Goal: Task Accomplishment & Management: Use online tool/utility

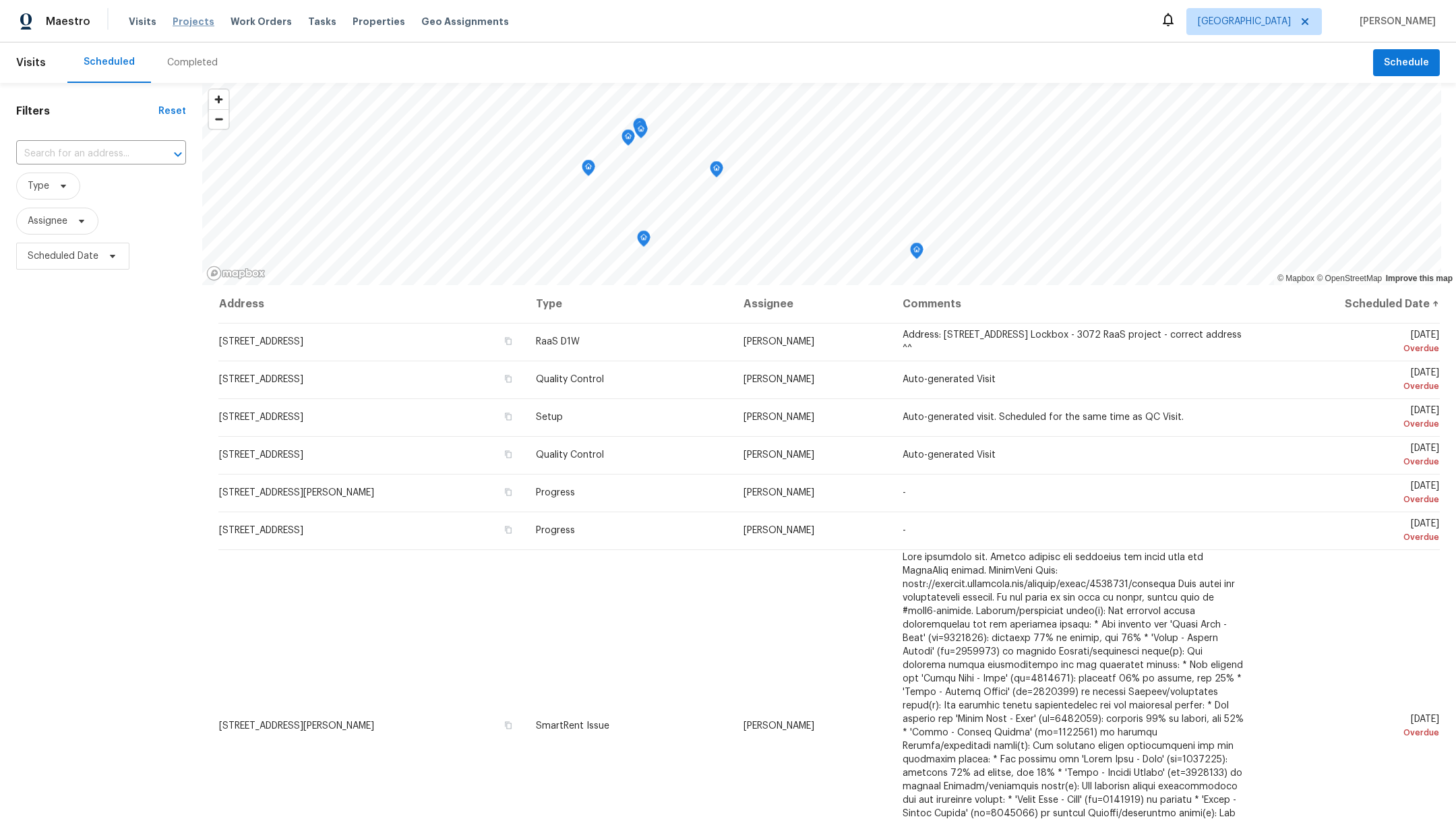
click at [178, 22] on span "Projects" at bounding box center [194, 22] width 42 height 14
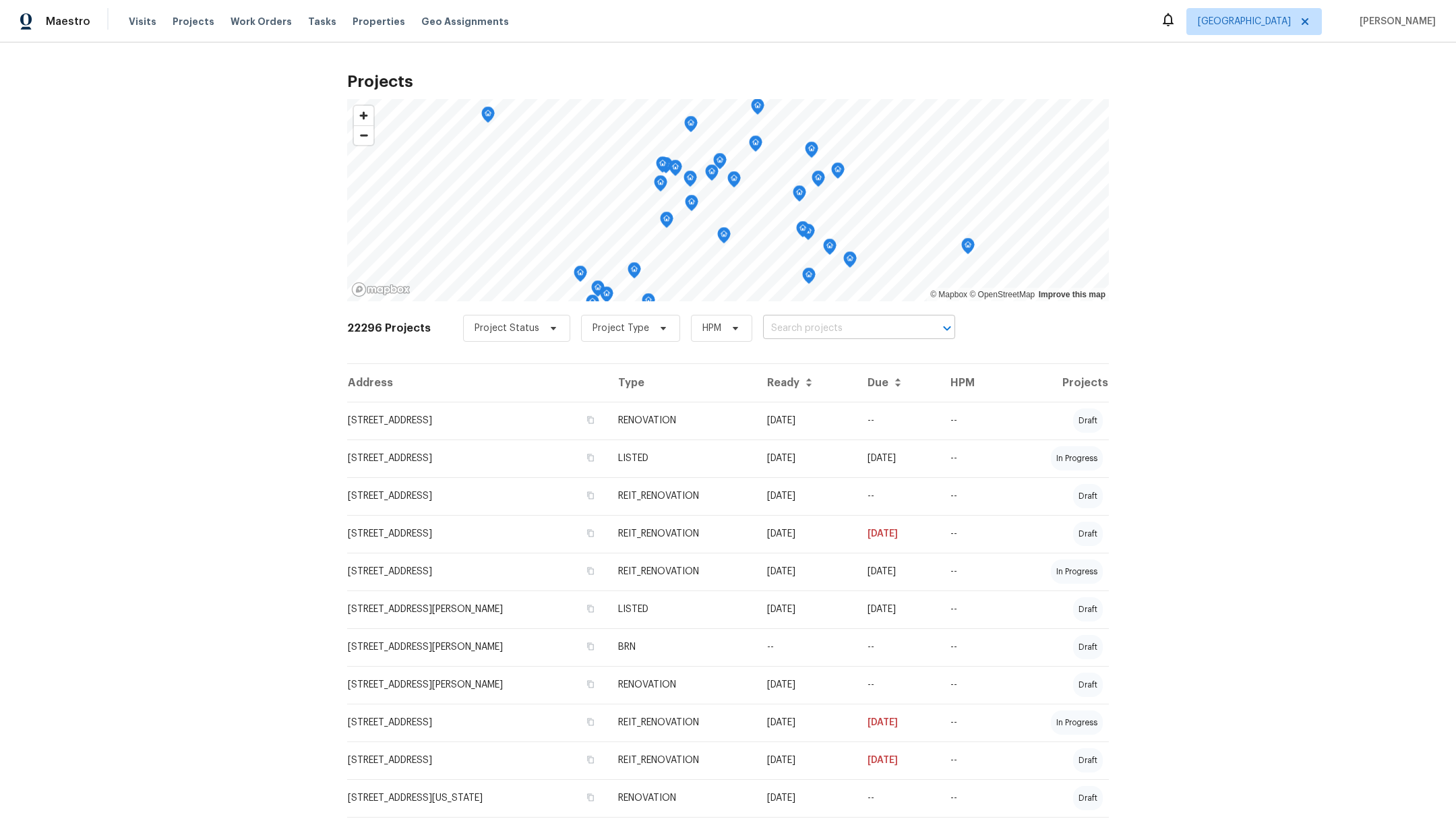
click at [780, 330] on input "text" at bounding box center [839, 328] width 154 height 21
type input "21827"
click at [809, 391] on li "[STREET_ADDRESS]" at bounding box center [844, 379] width 197 height 22
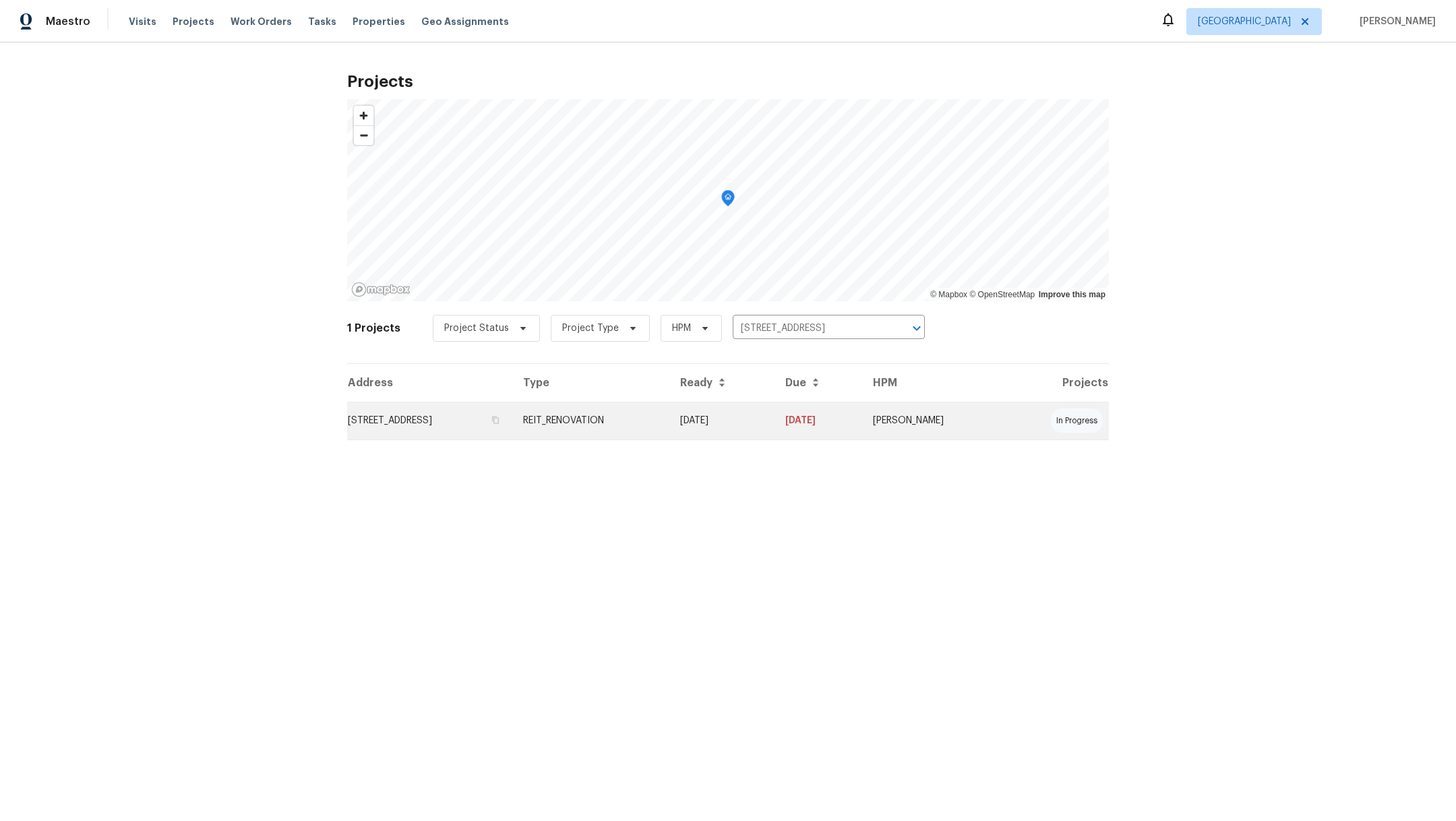
click at [417, 416] on td "[STREET_ADDRESS]" at bounding box center [430, 421] width 165 height 38
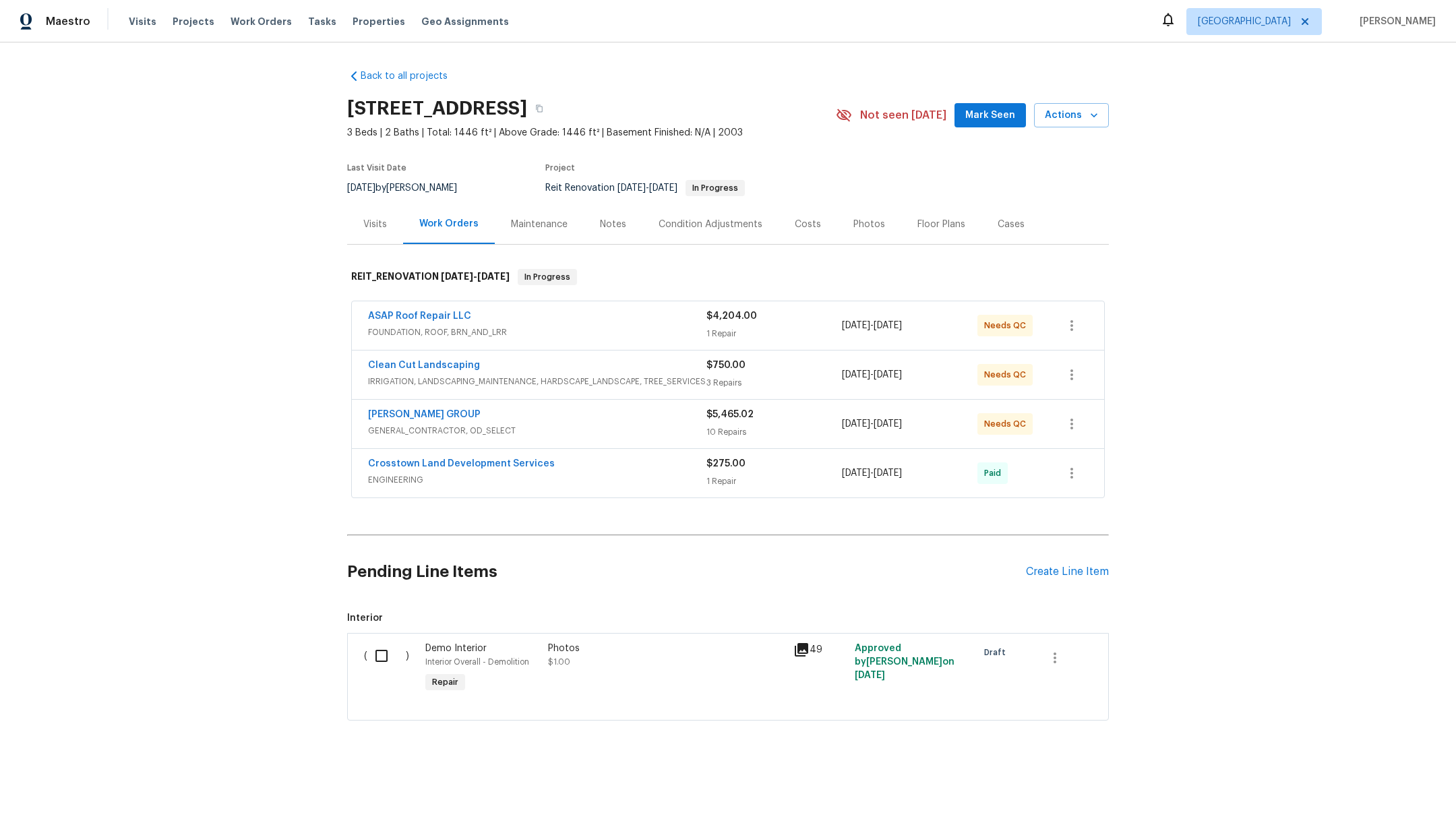
click at [605, 221] on div "Notes" at bounding box center [613, 224] width 26 height 14
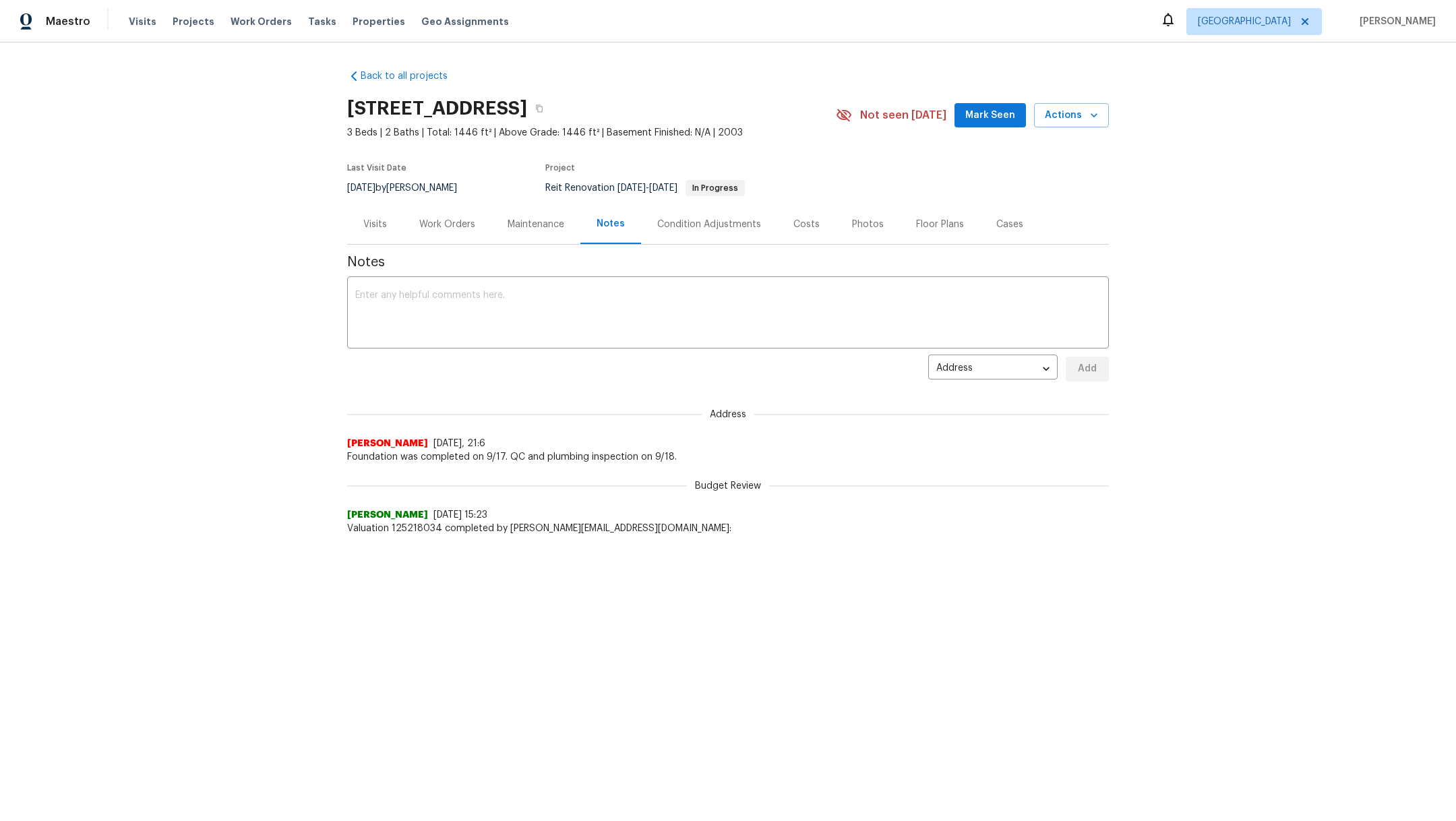
click at [368, 224] on div "Visits" at bounding box center [375, 224] width 24 height 14
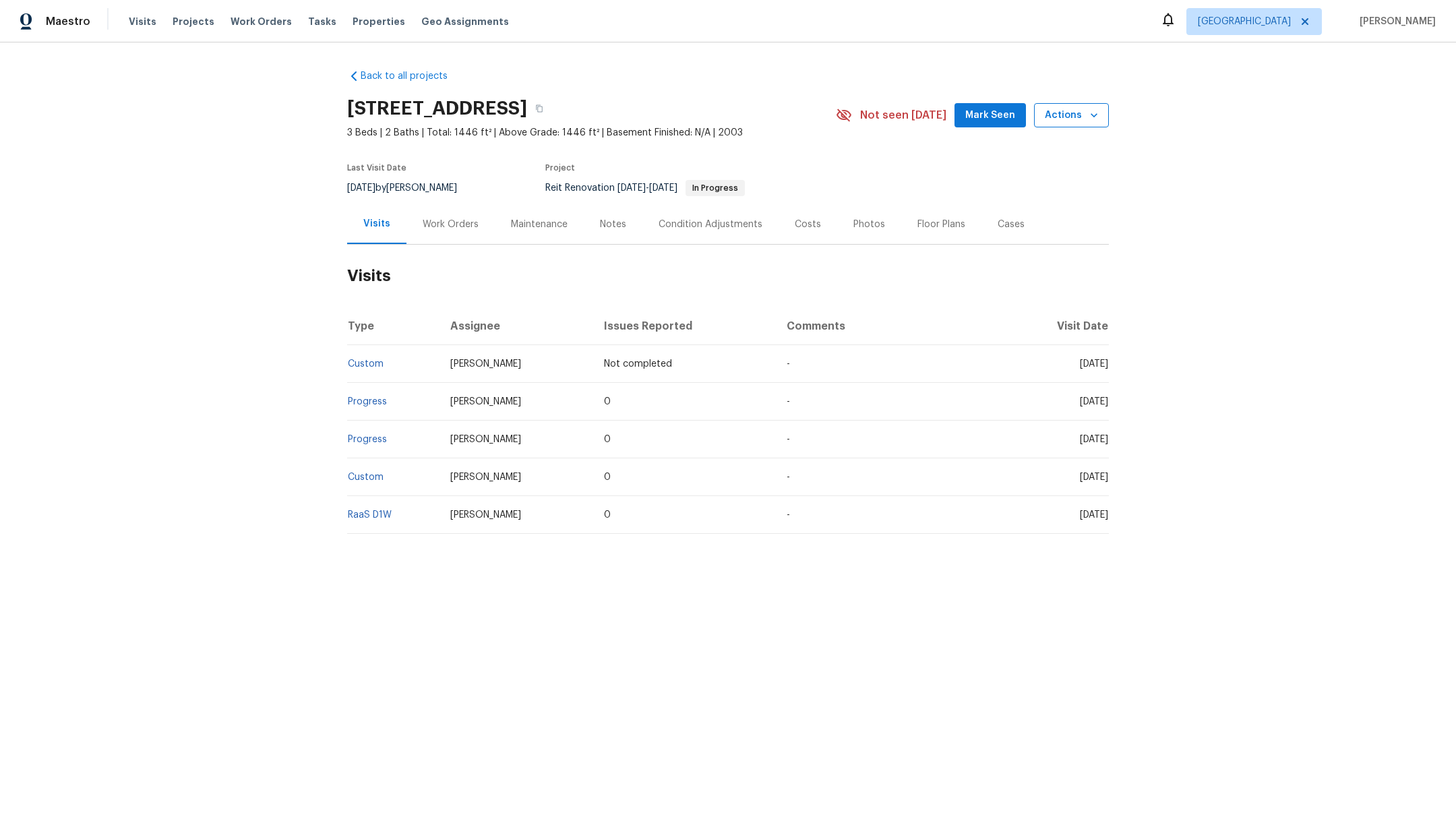
click at [1050, 123] on button "Actions" at bounding box center [1071, 115] width 74 height 25
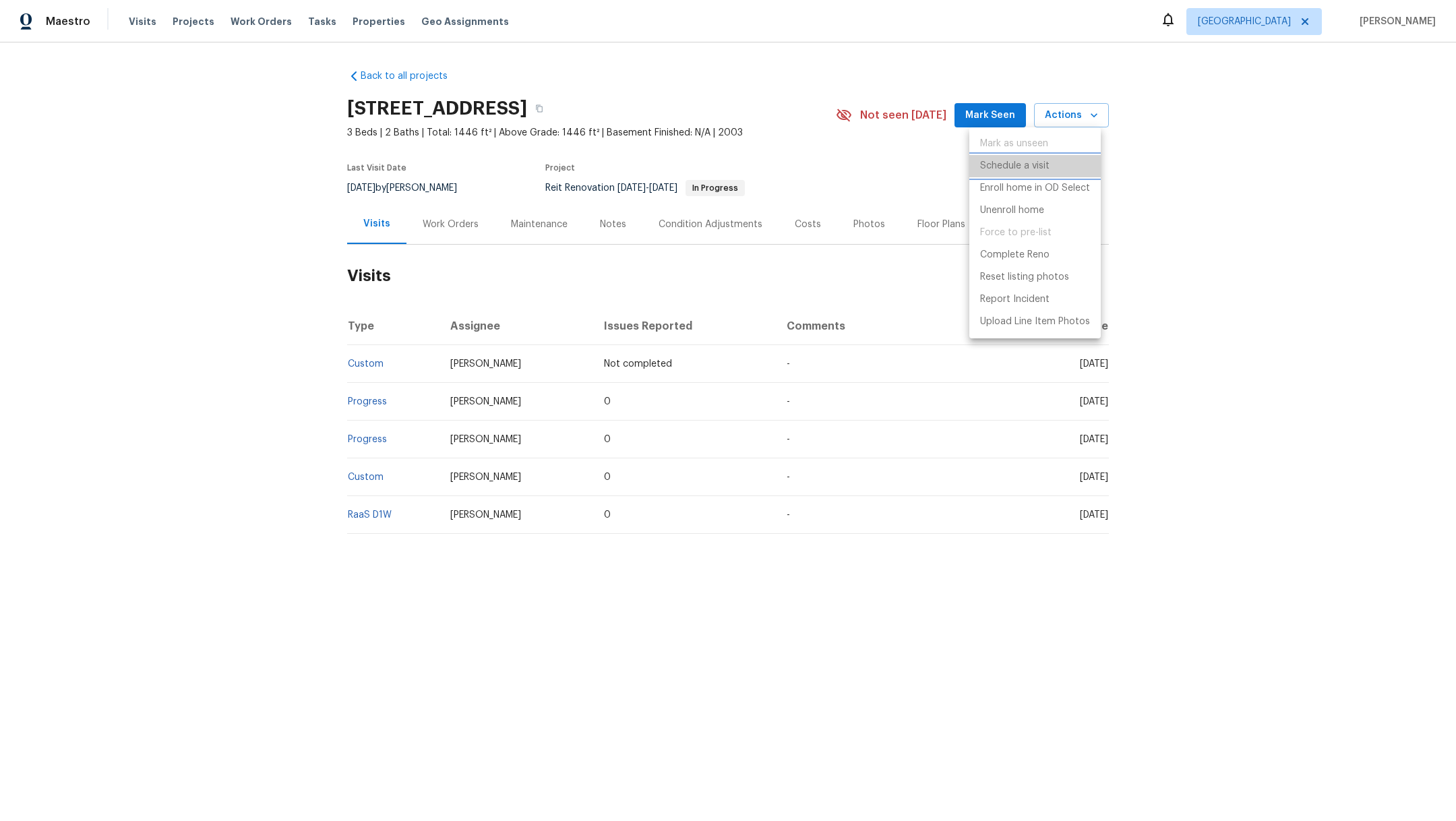
click at [1035, 167] on p "Schedule a visit" at bounding box center [1015, 166] width 70 height 14
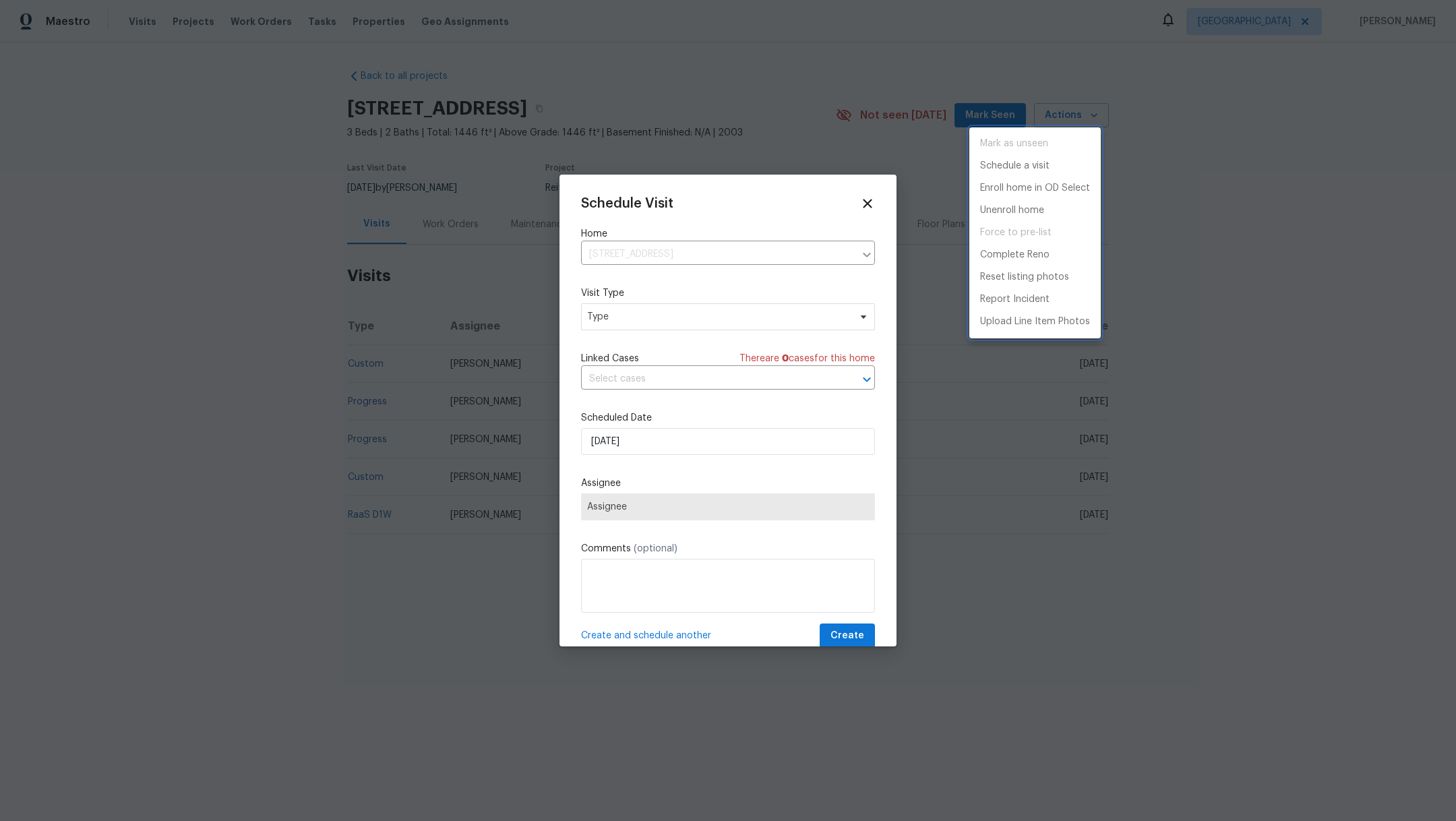
click at [638, 324] on div at bounding box center [728, 410] width 1456 height 821
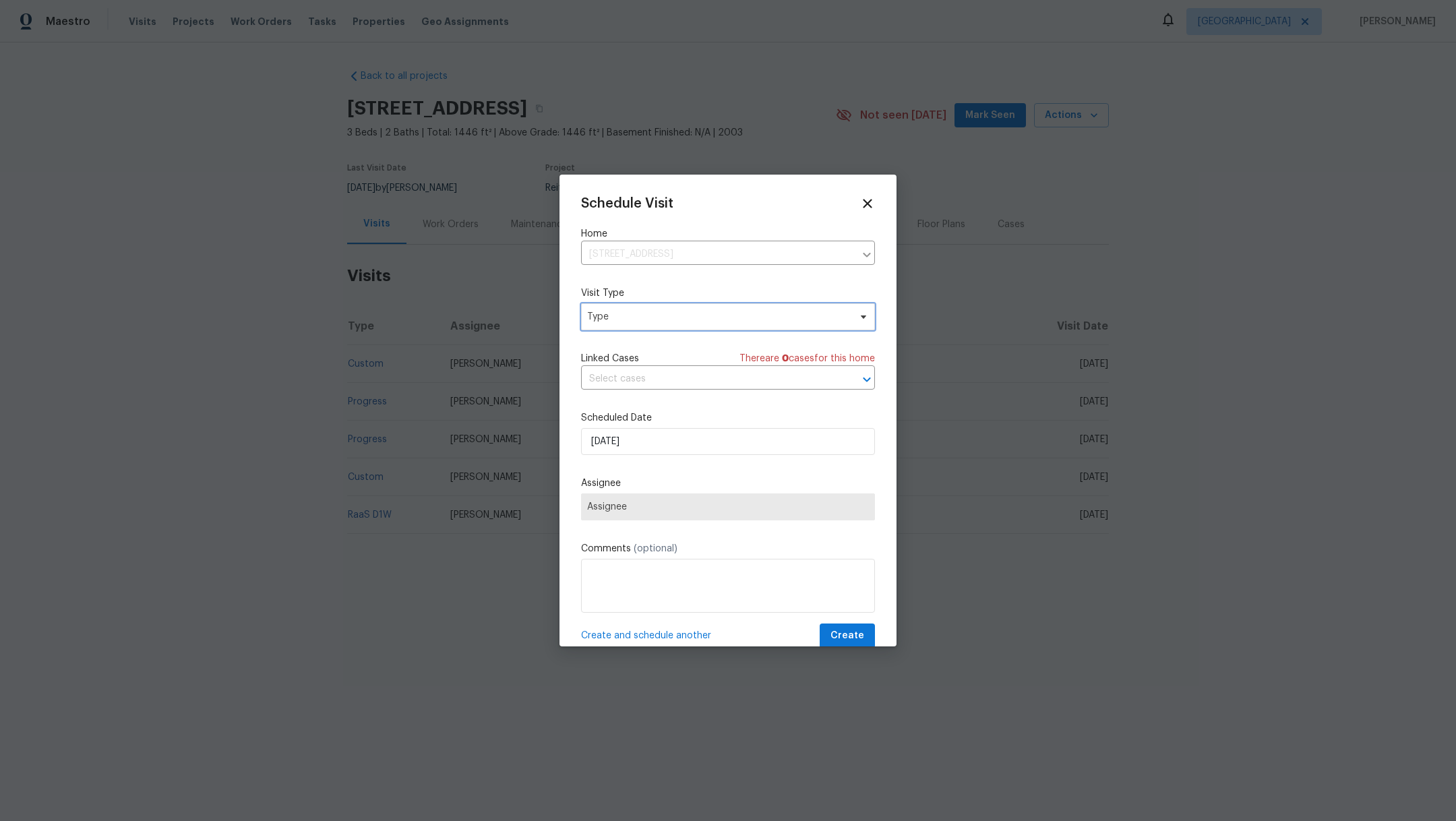
click at [633, 312] on span "Type" at bounding box center [718, 317] width 262 height 14
type input "raa"
click at [617, 397] on div "RaaS QC" at bounding box center [609, 399] width 40 height 14
click at [661, 510] on span "Assignee" at bounding box center [719, 506] width 264 height 11
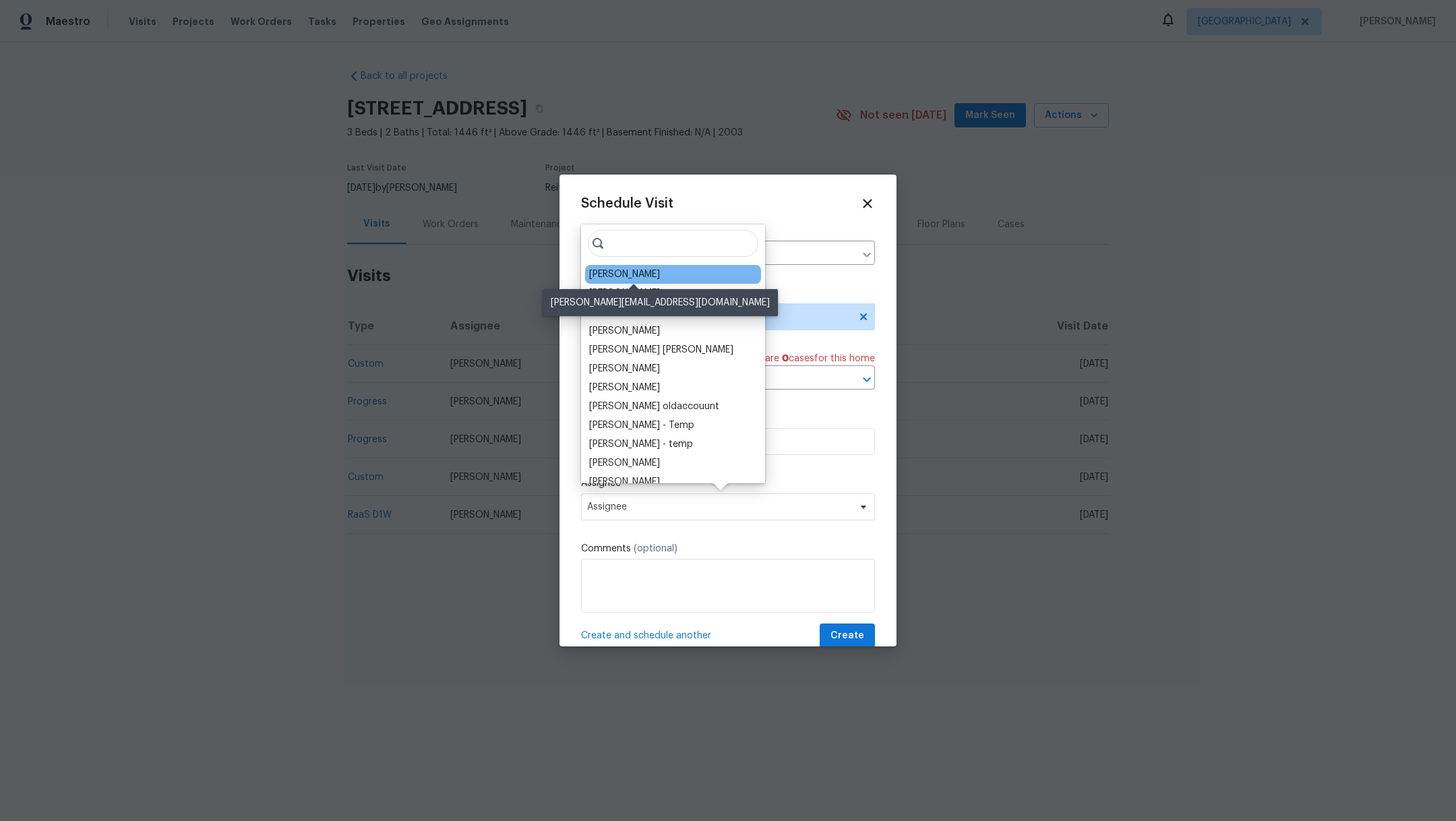
click at [634, 279] on div "[PERSON_NAME]" at bounding box center [624, 274] width 71 height 14
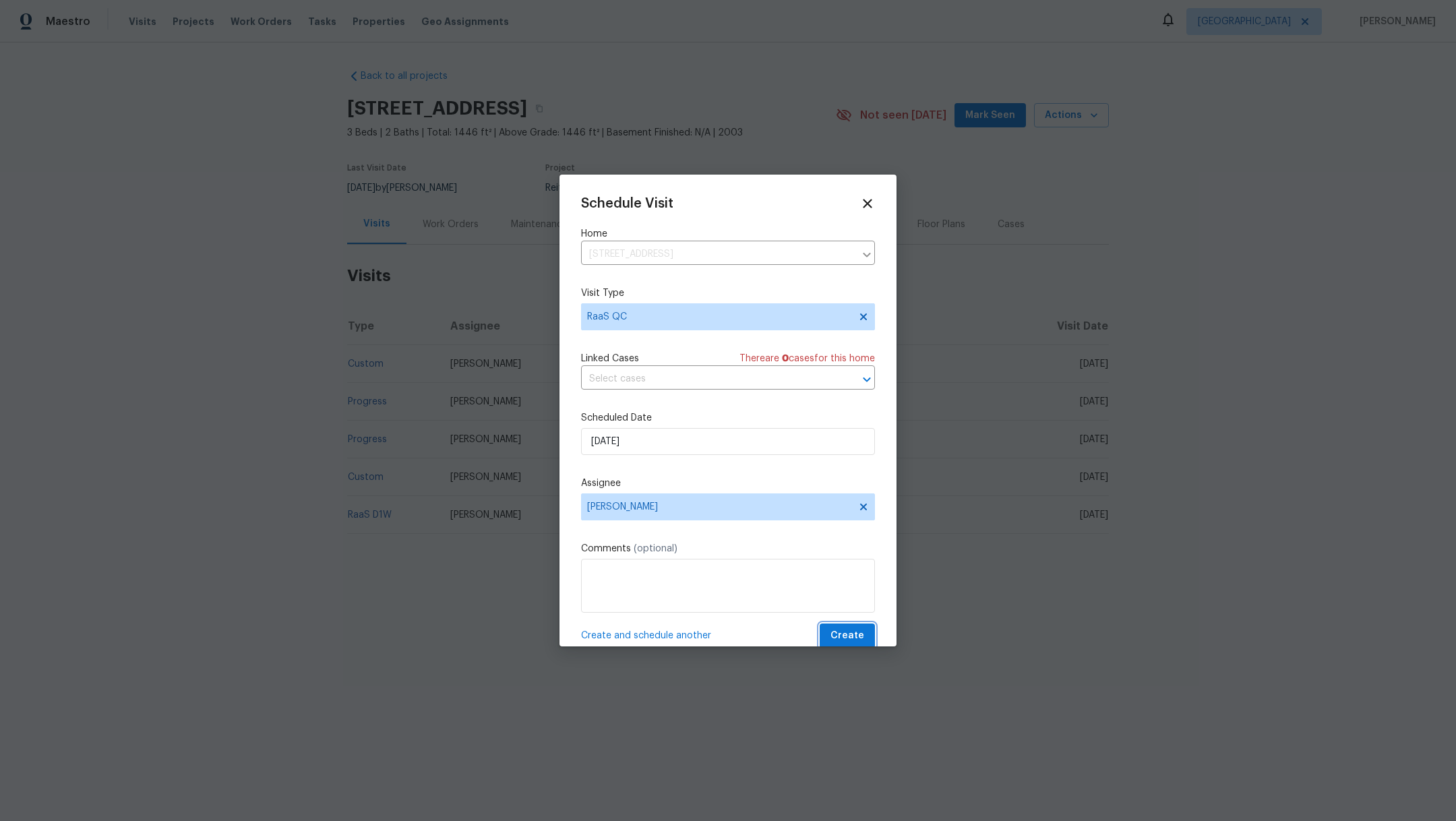
click at [838, 642] on span "Create" at bounding box center [847, 635] width 34 height 17
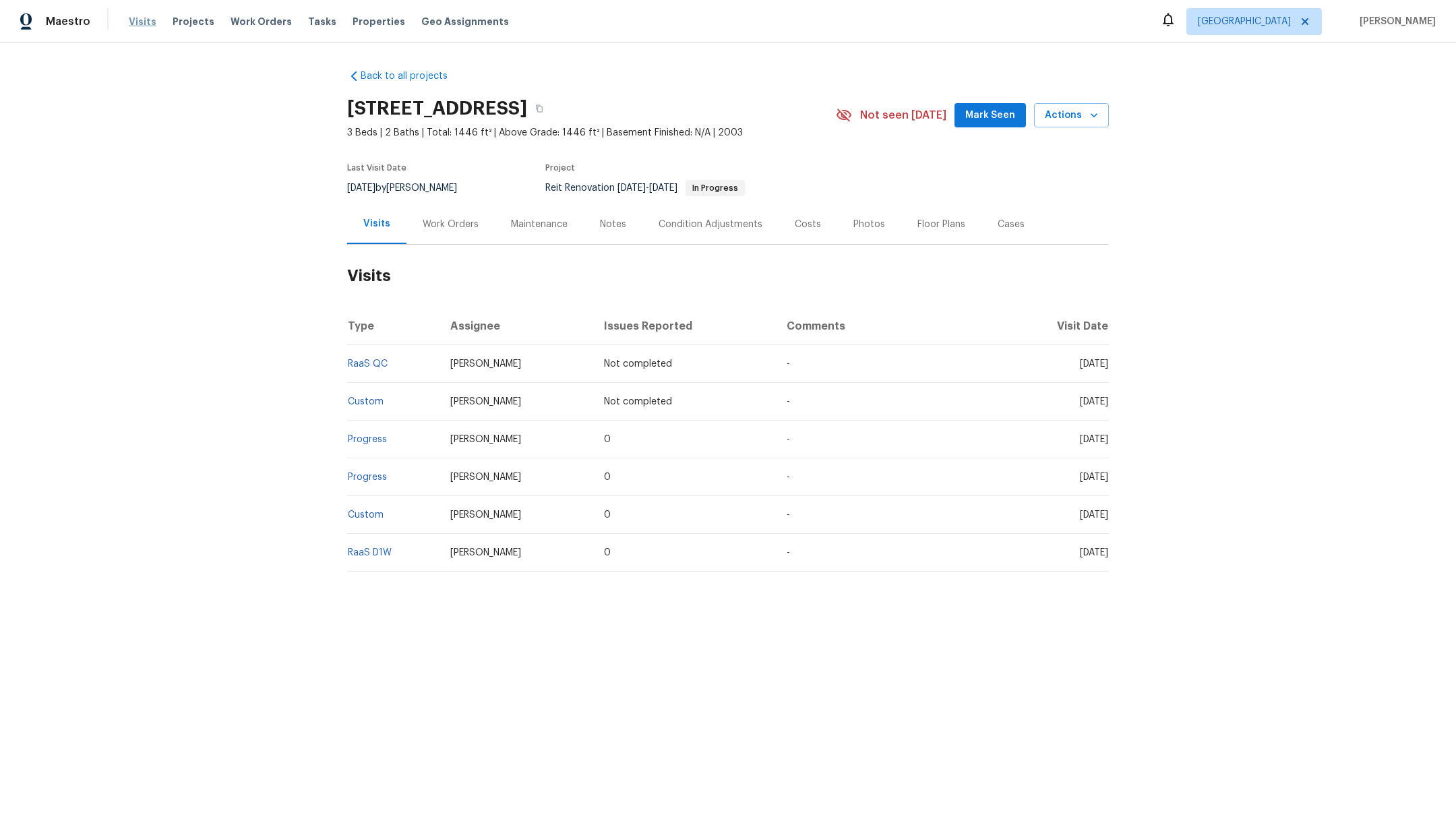
click at [129, 16] on span "Visits" at bounding box center [143, 22] width 28 height 14
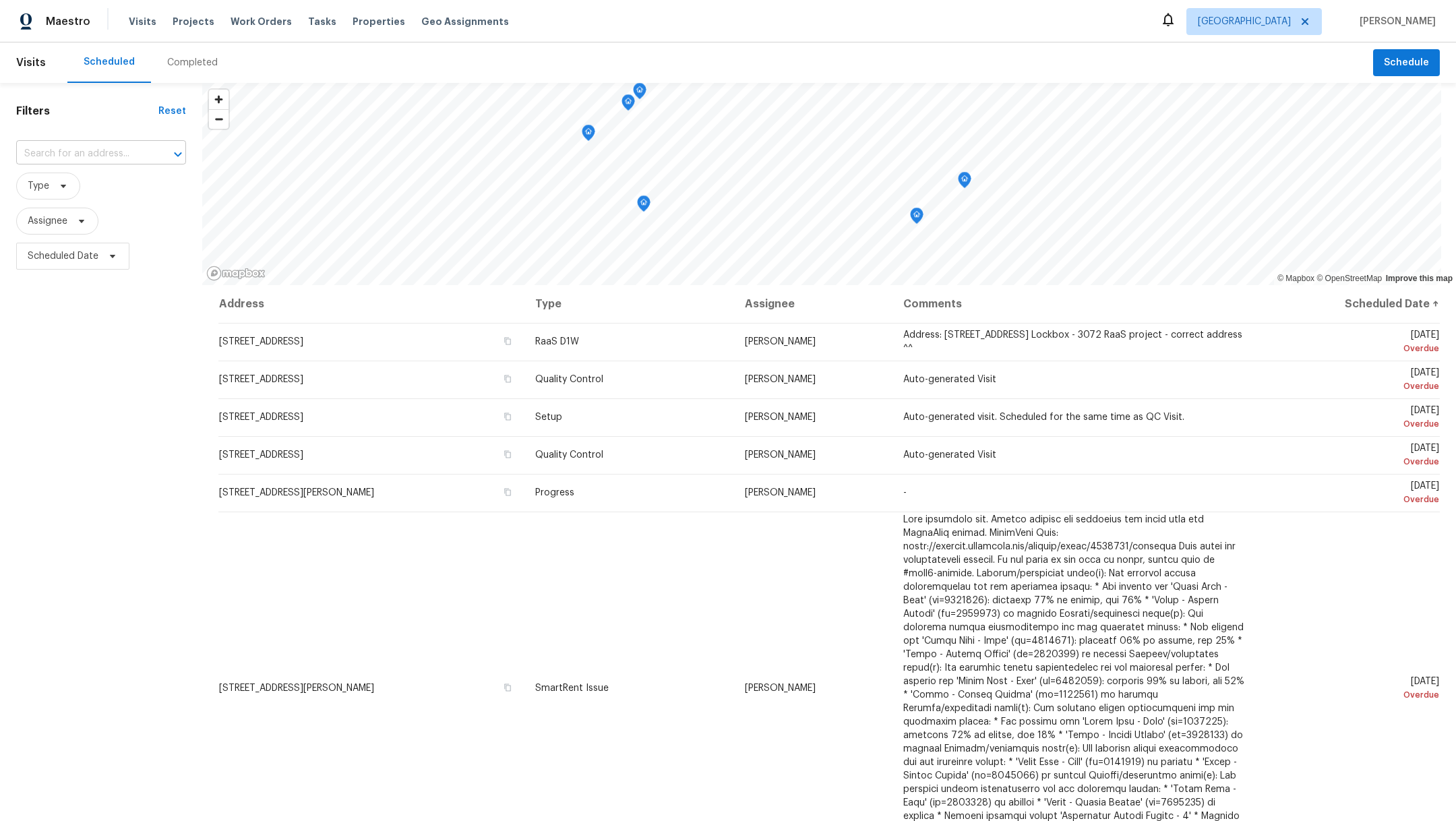
click at [41, 152] on input "text" at bounding box center [81, 154] width 132 height 21
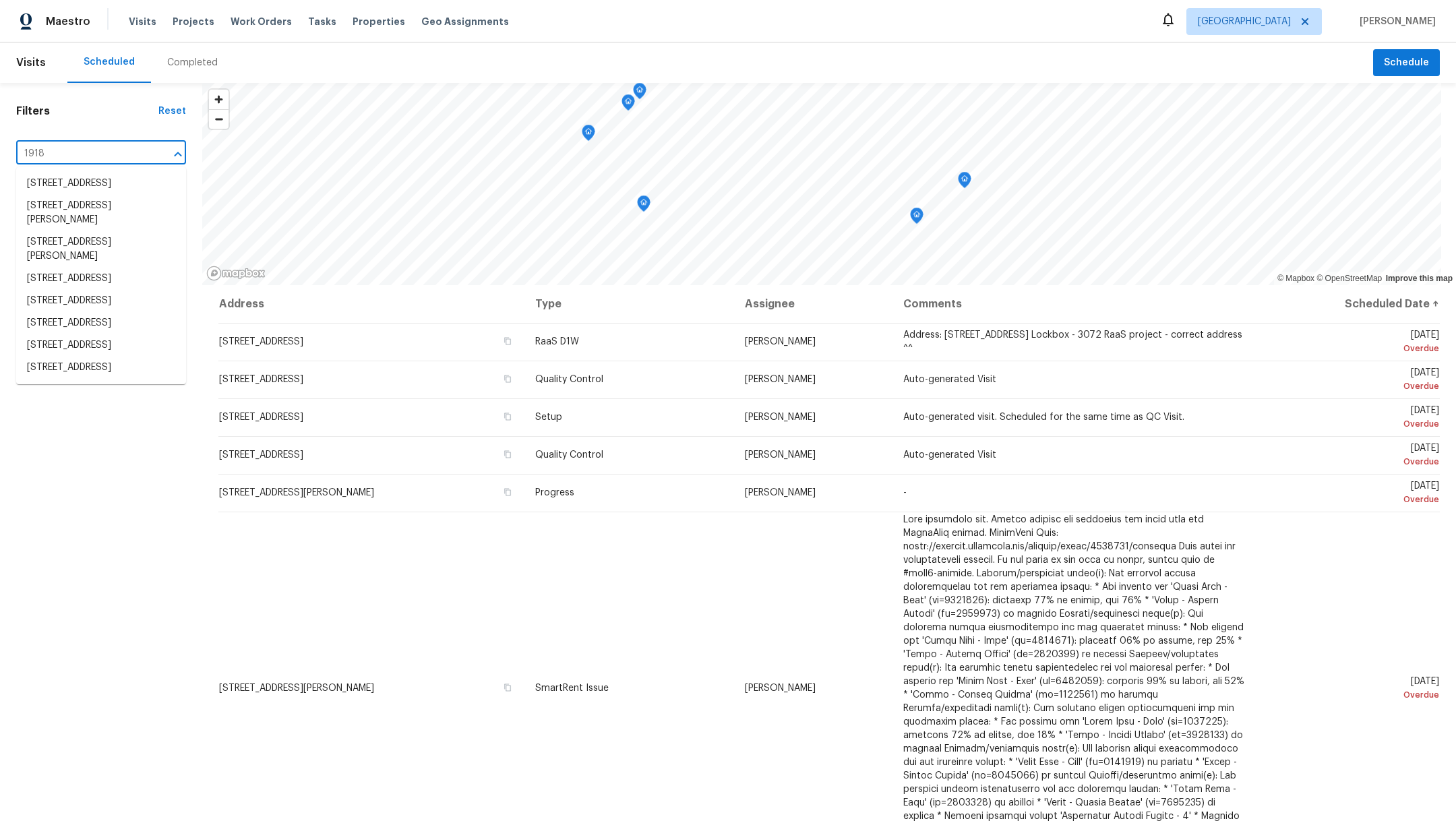
type input "1918 w"
click at [48, 182] on li "[STREET_ADDRESS]" at bounding box center [100, 184] width 170 height 22
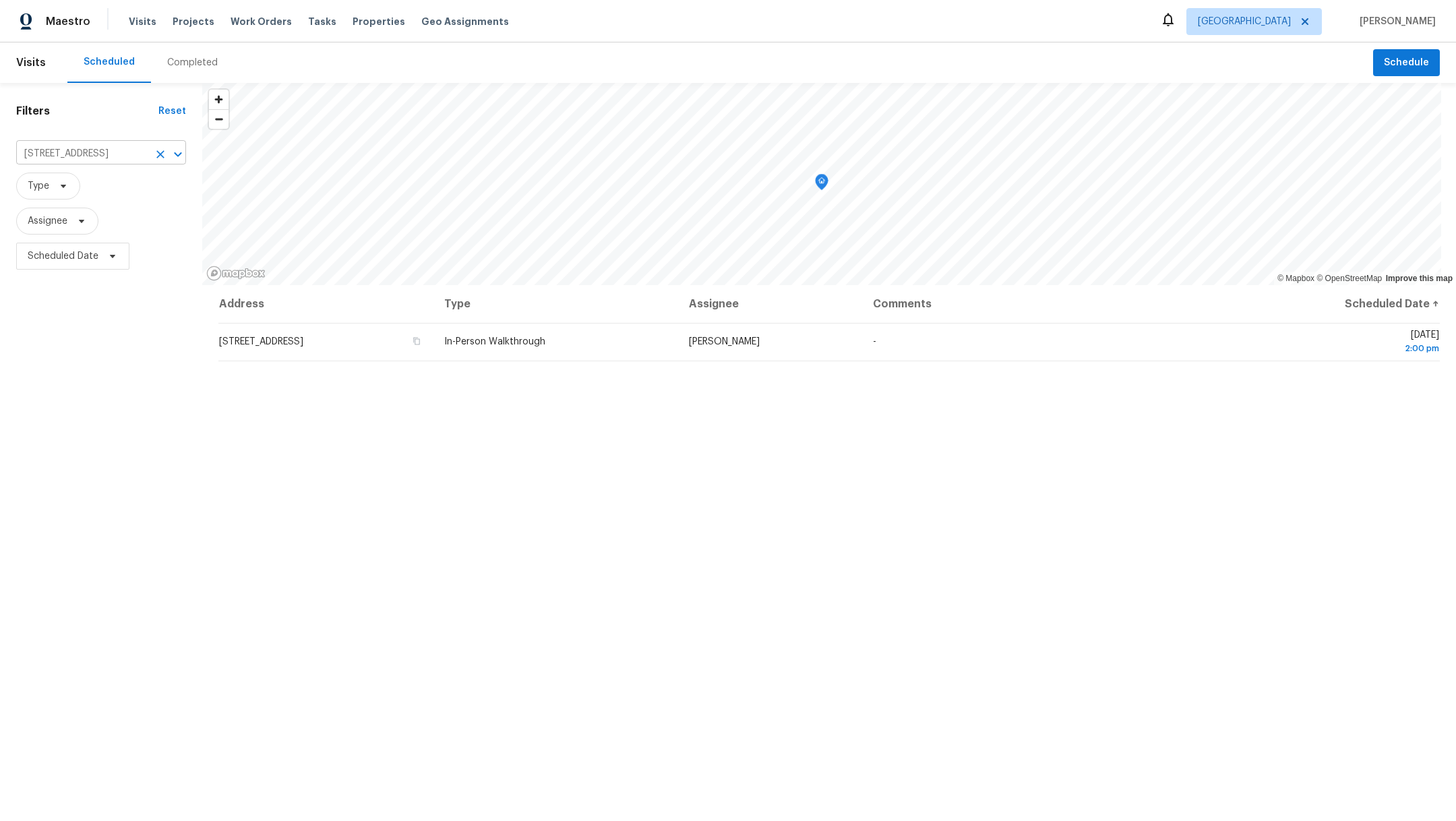
click at [158, 152] on icon "Clear" at bounding box center [161, 155] width 14 height 14
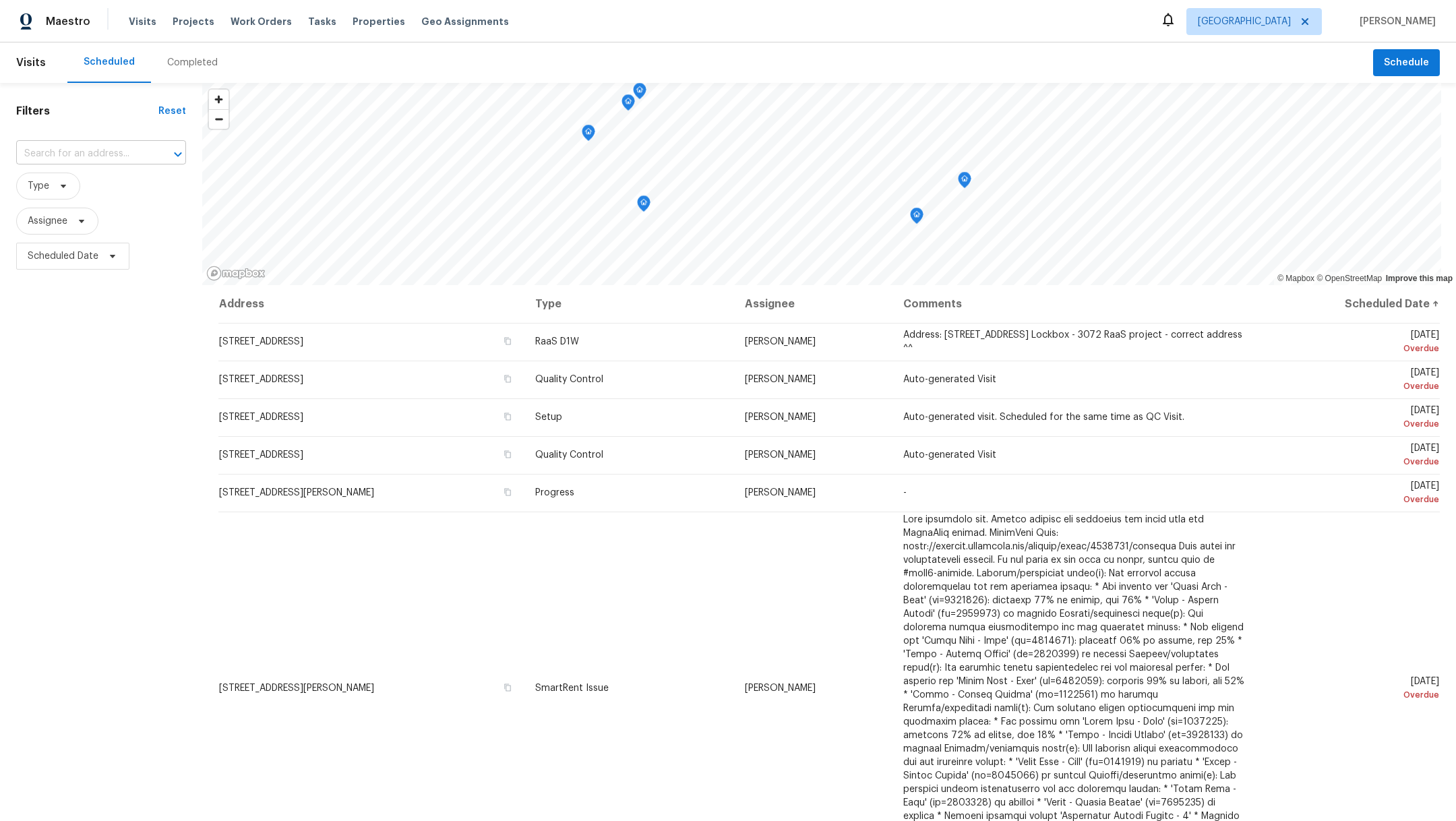
click at [72, 149] on input "text" at bounding box center [81, 154] width 132 height 21
type input "6747"
click at [74, 179] on li "[STREET_ADDRESS]" at bounding box center [100, 184] width 170 height 22
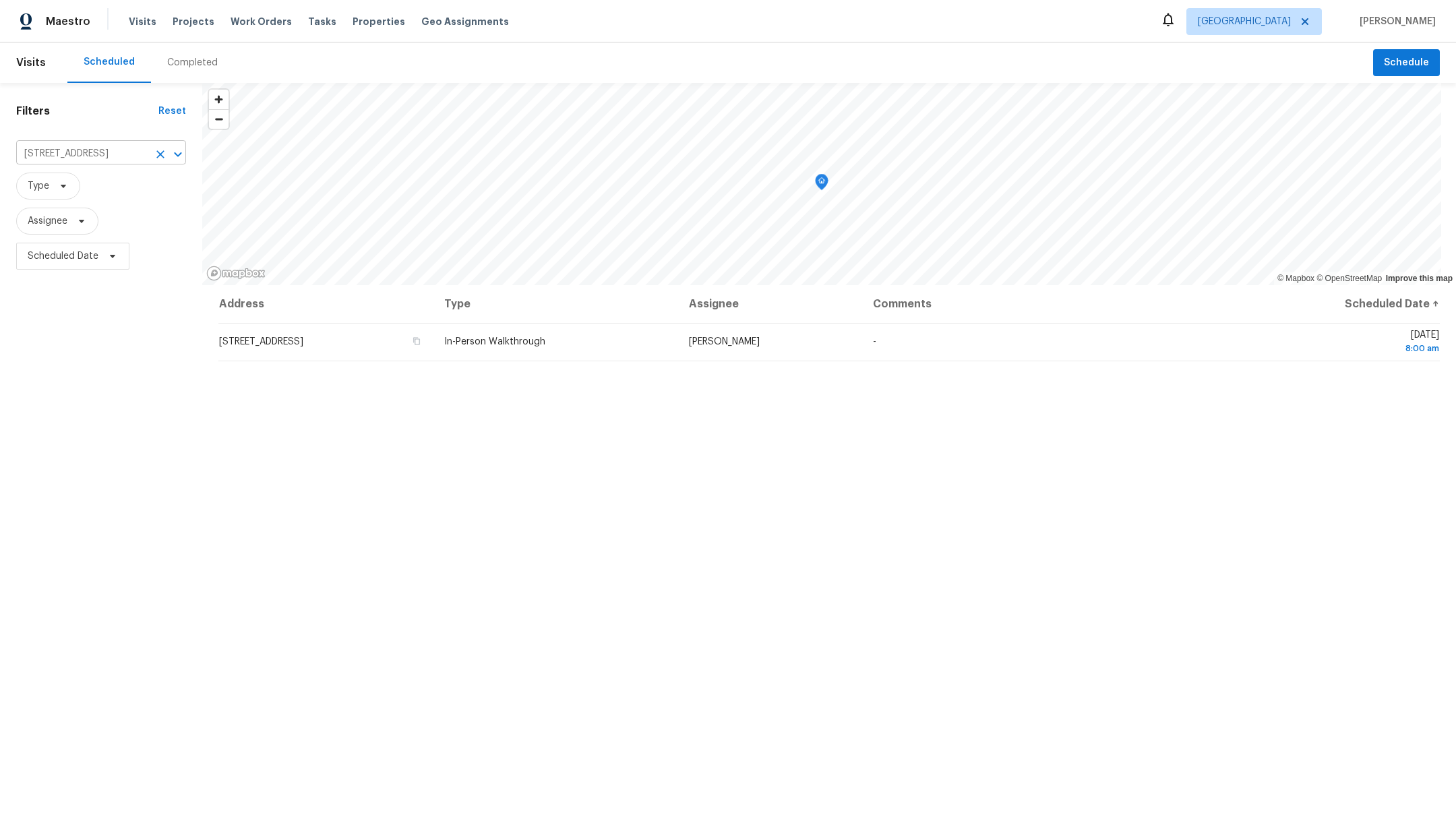
click at [159, 155] on icon "Clear" at bounding box center [161, 155] width 14 height 14
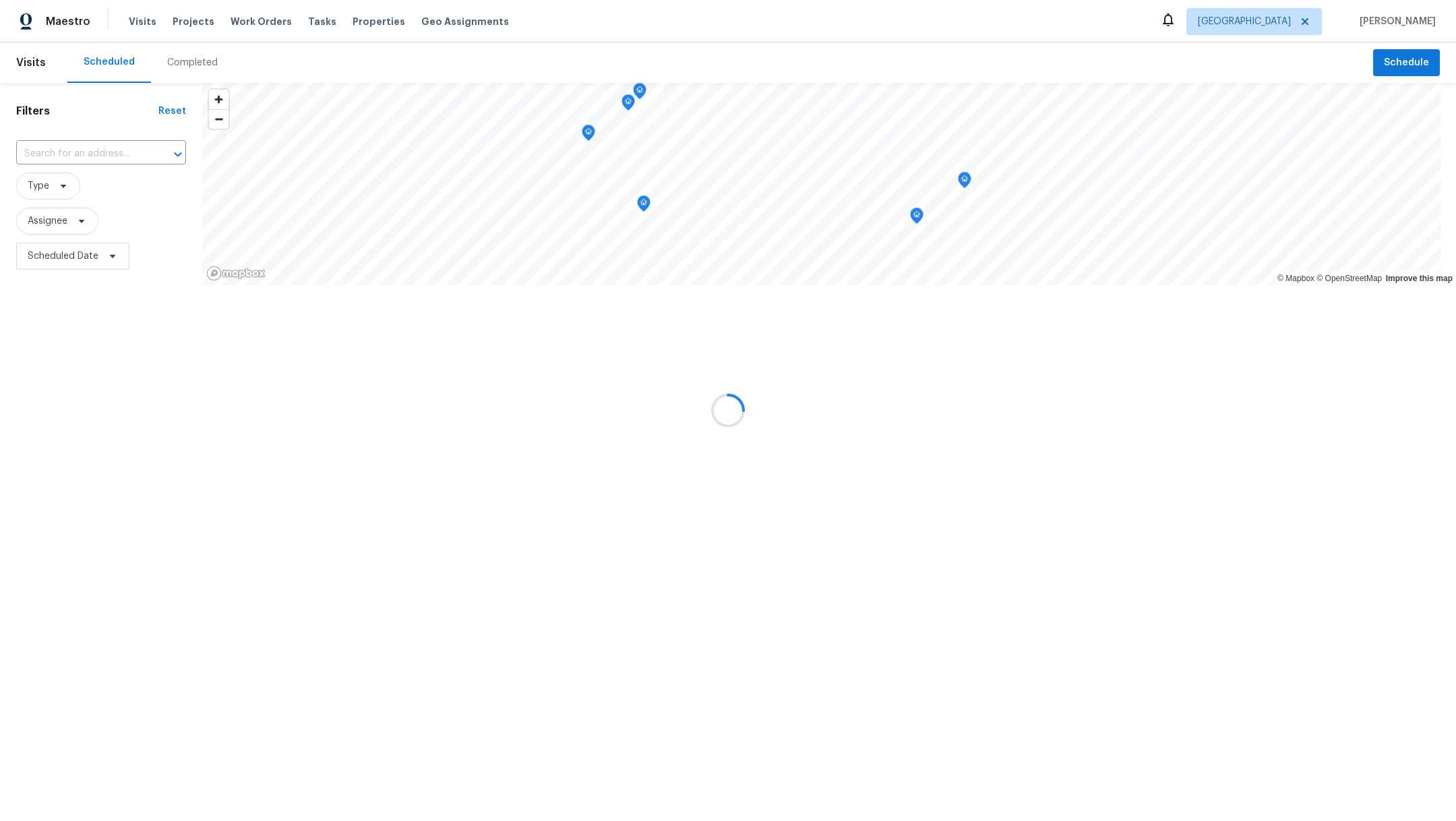
click at [96, 155] on div at bounding box center [728, 410] width 1456 height 821
